Goal: Go to known website: Access a specific website the user already knows

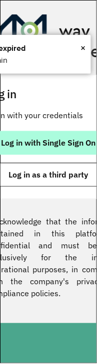
click at [64, 133] on button "Log in with Single Sign On" at bounding box center [48, 143] width 125 height 24
